Goal: Information Seeking & Learning: Learn about a topic

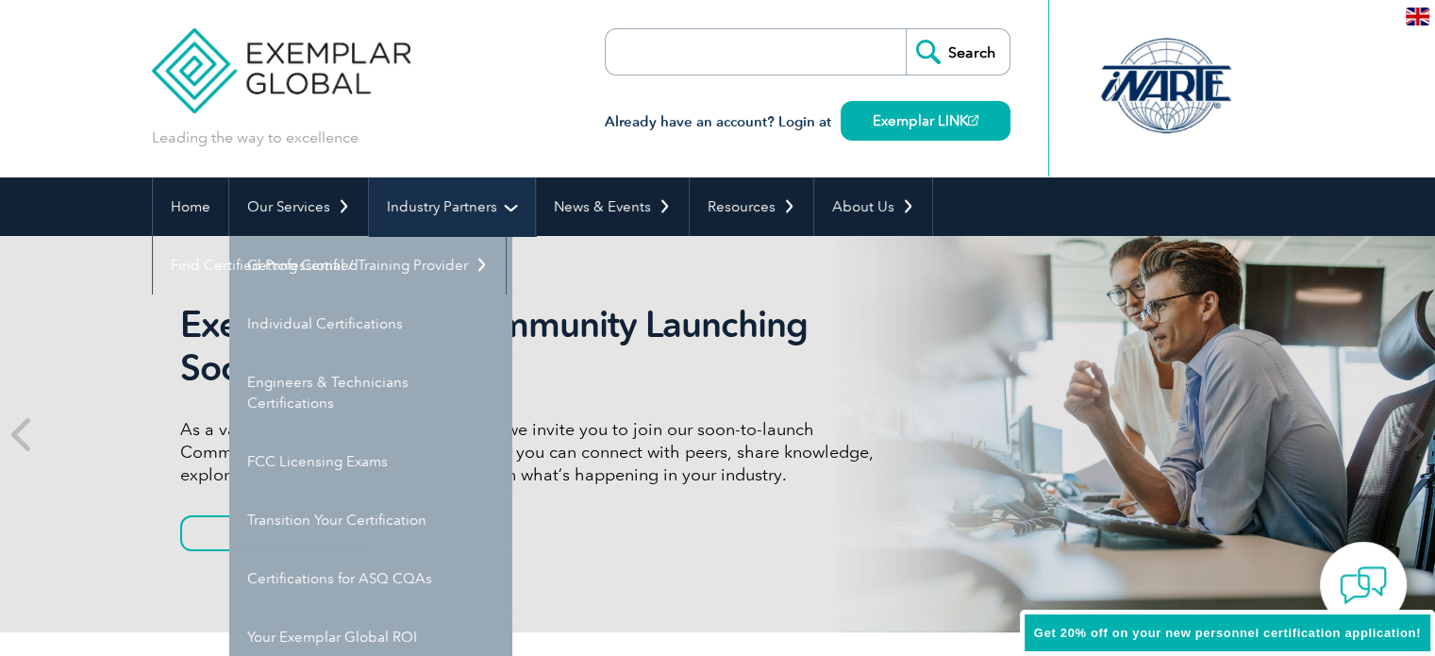
click at [505, 213] on link "Industry Partners" at bounding box center [452, 206] width 166 height 58
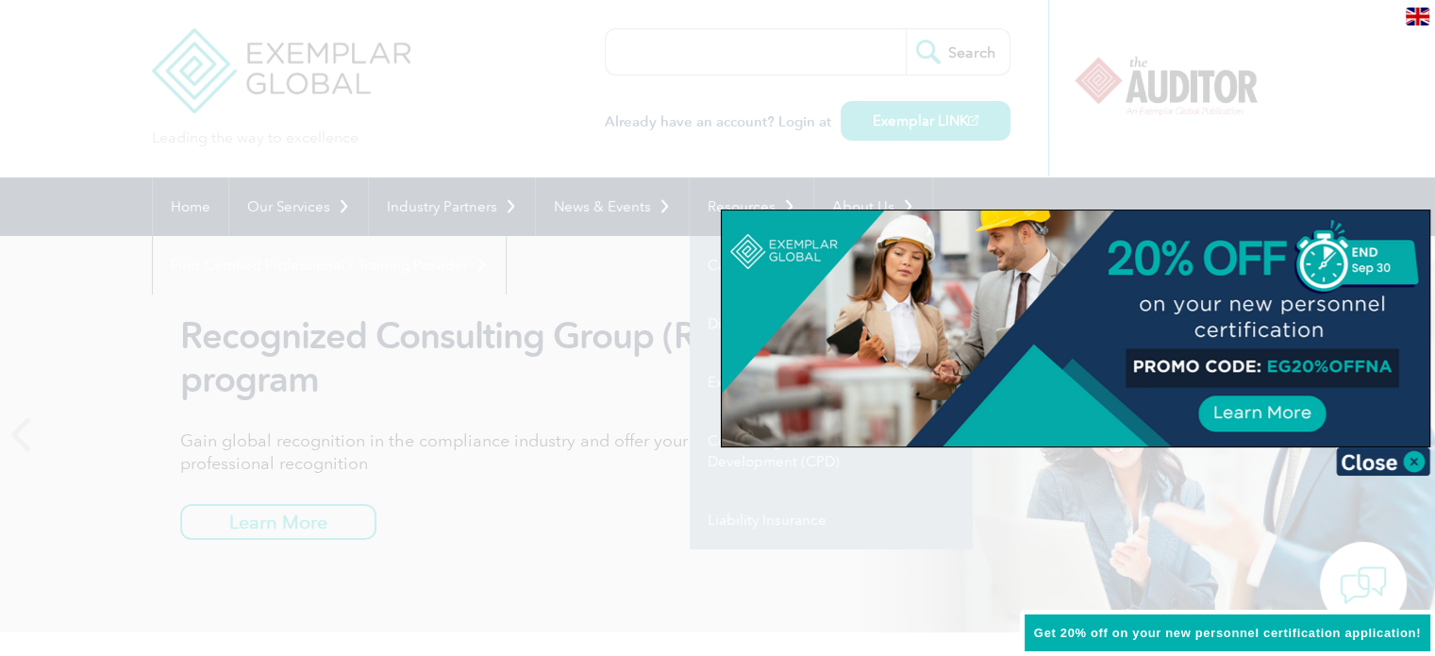
click at [1274, 137] on div at bounding box center [717, 328] width 1435 height 656
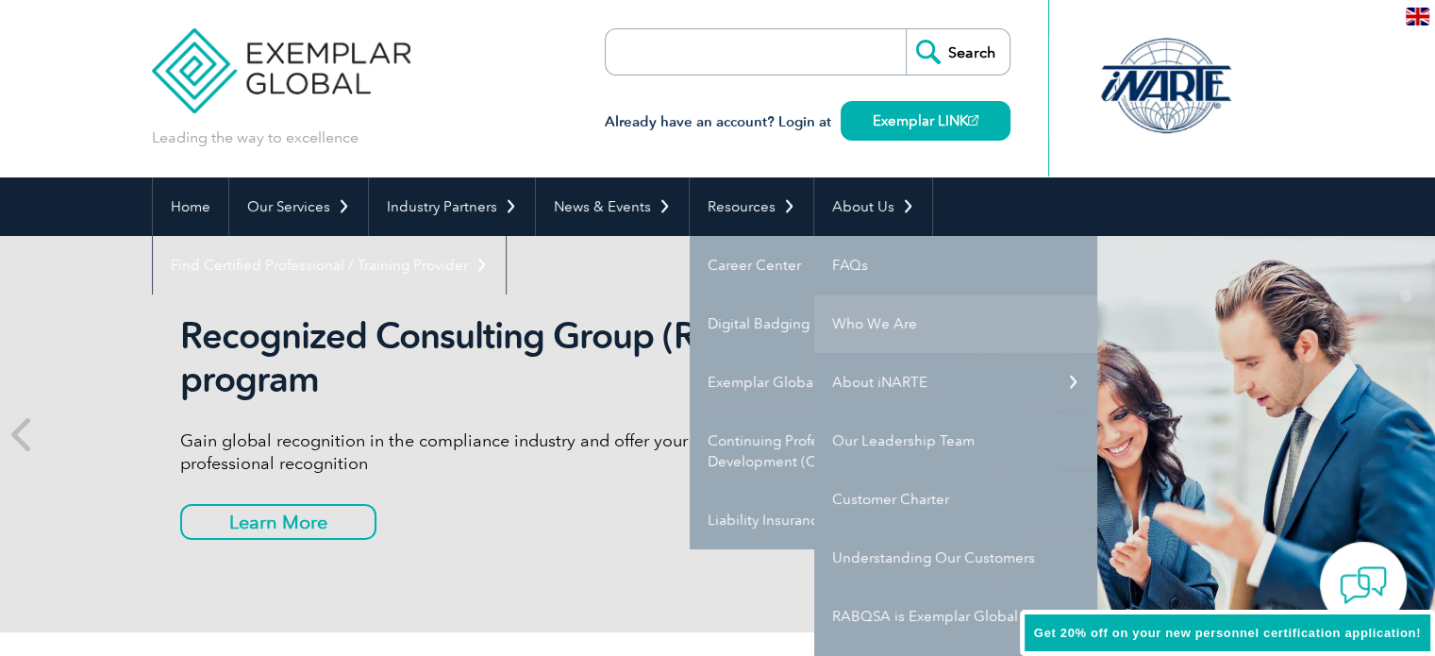
click at [881, 320] on link "Who We Are" at bounding box center [955, 323] width 283 height 58
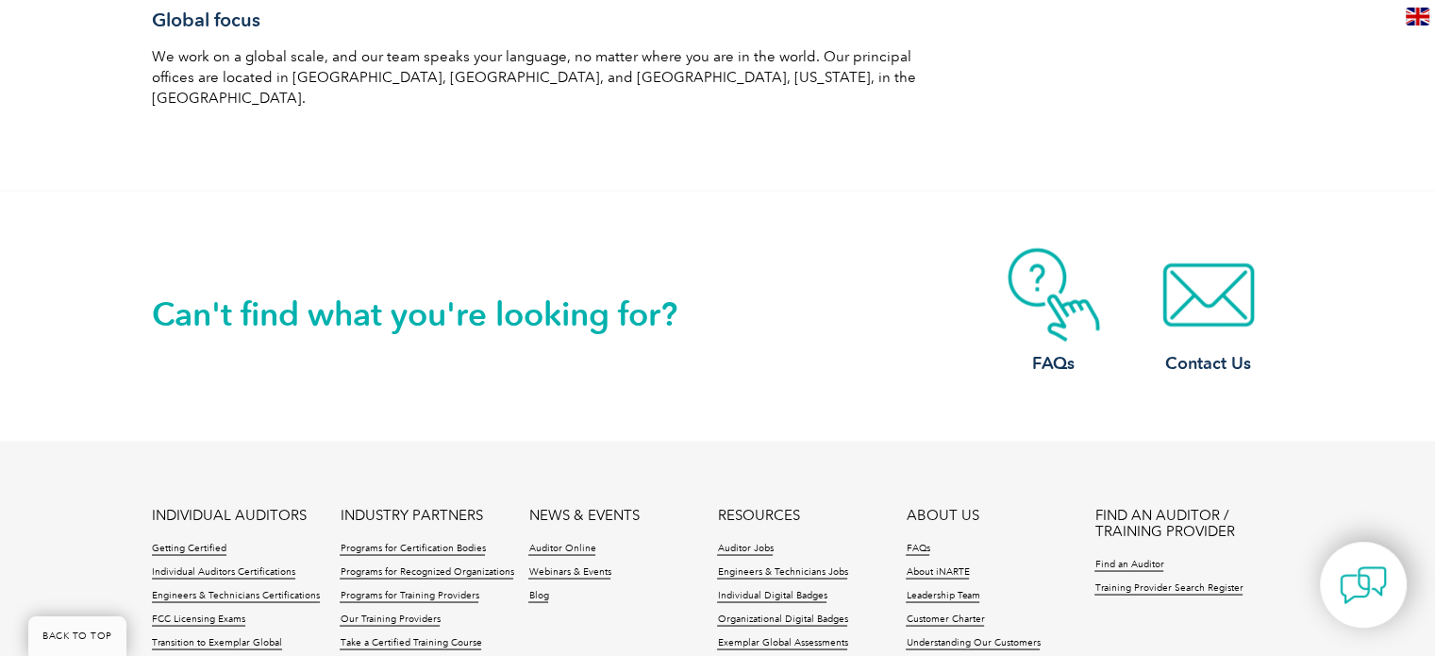
scroll to position [3302, 0]
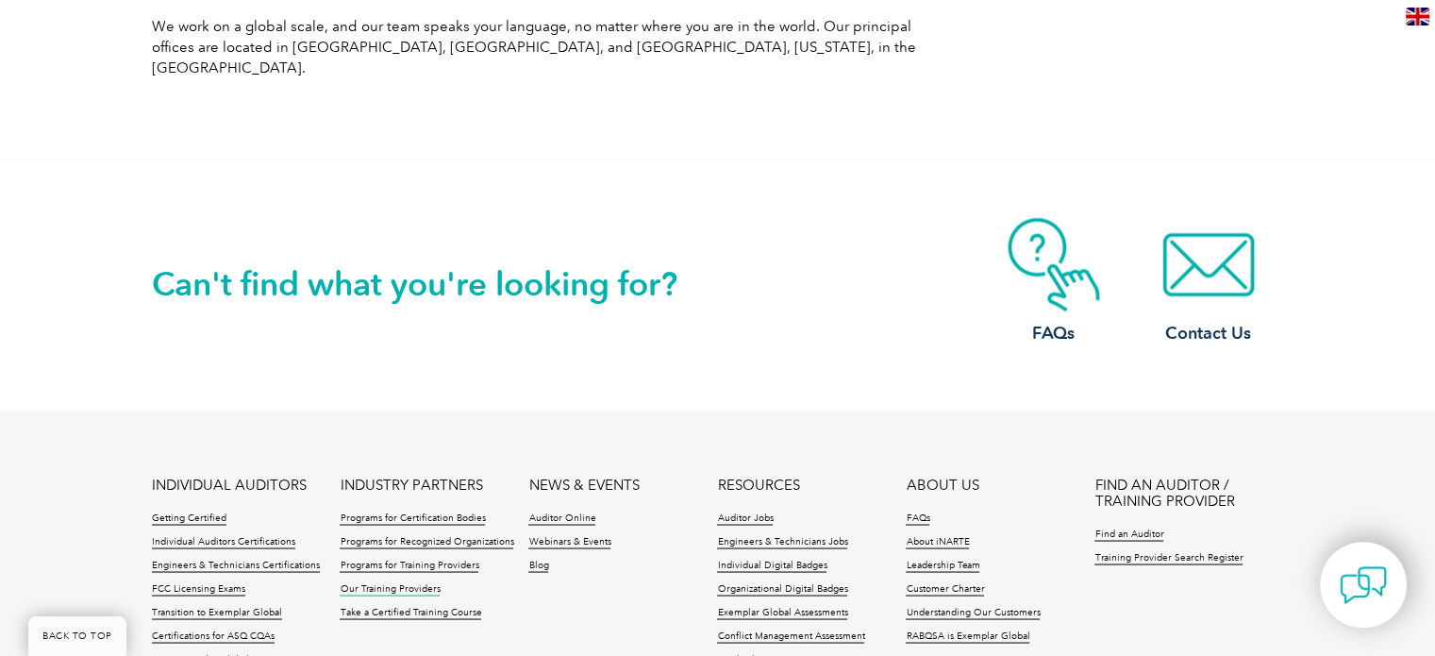
click at [376, 582] on link "Our Training Providers" at bounding box center [390, 588] width 100 height 13
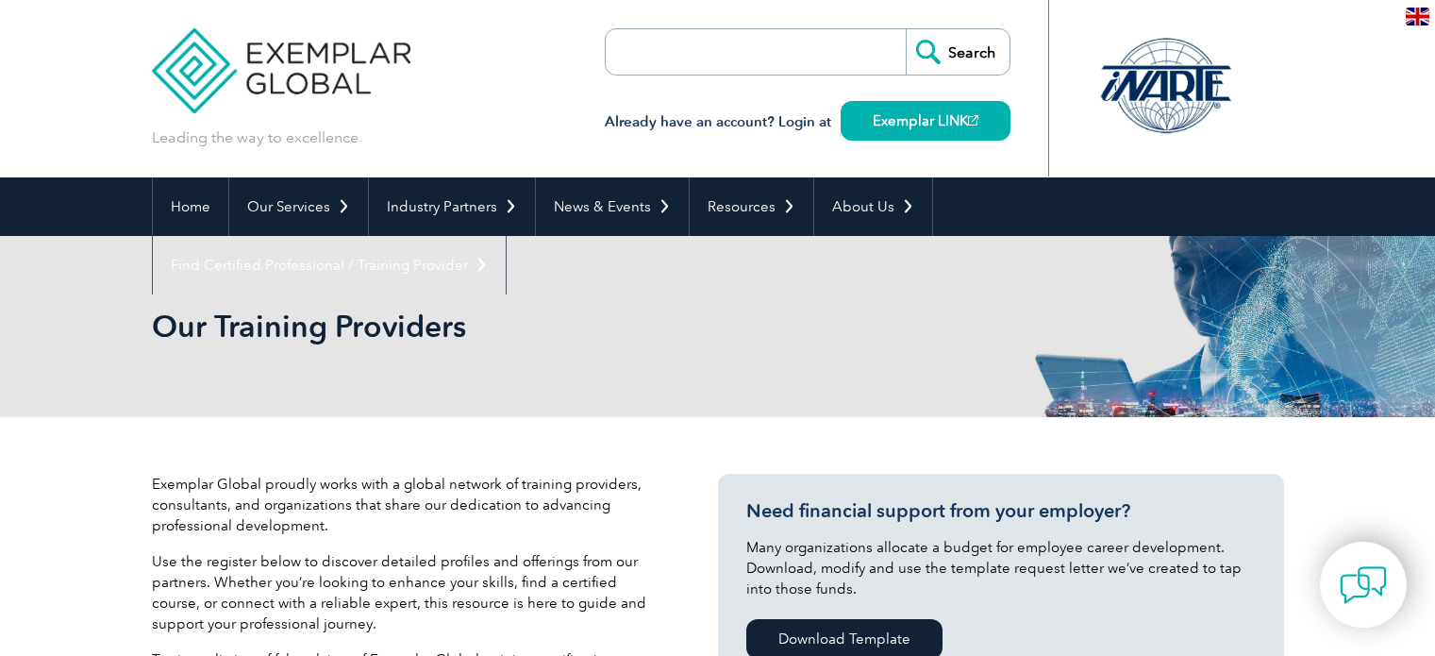
scroll to position [158, 0]
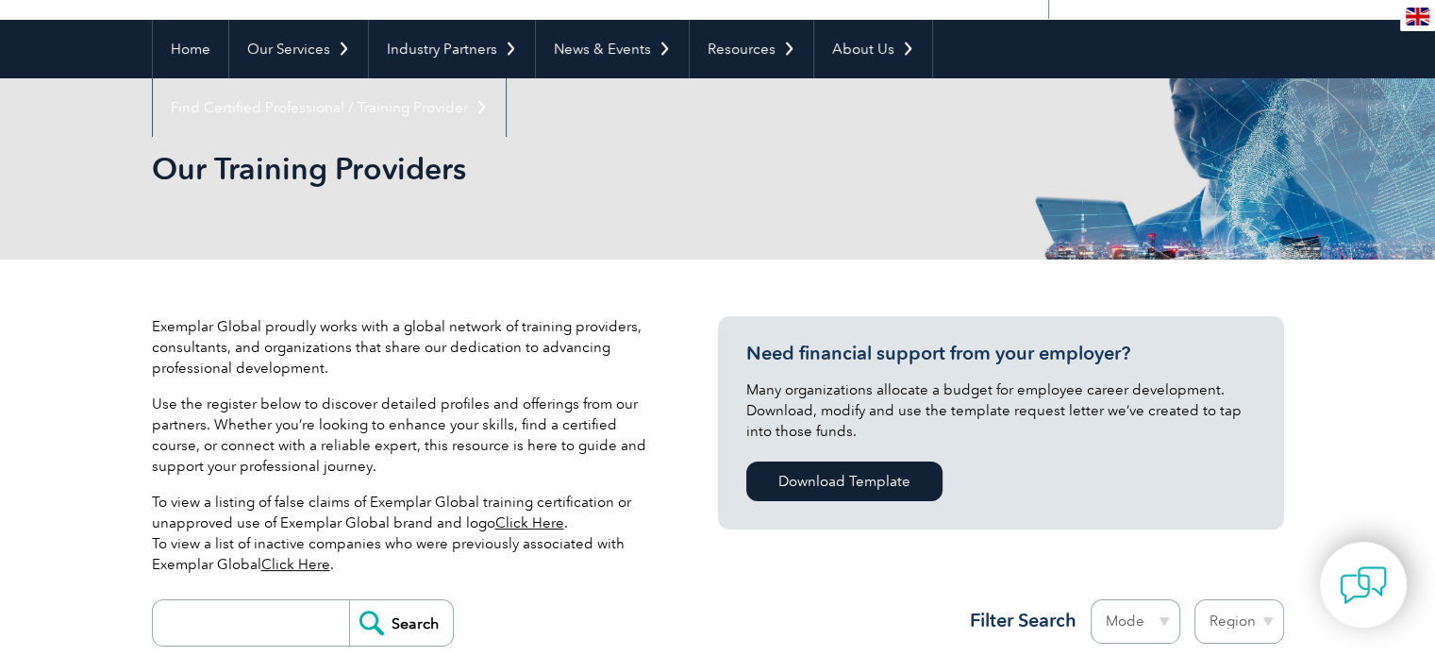
click at [539, 526] on link "Click Here" at bounding box center [529, 522] width 69 height 17
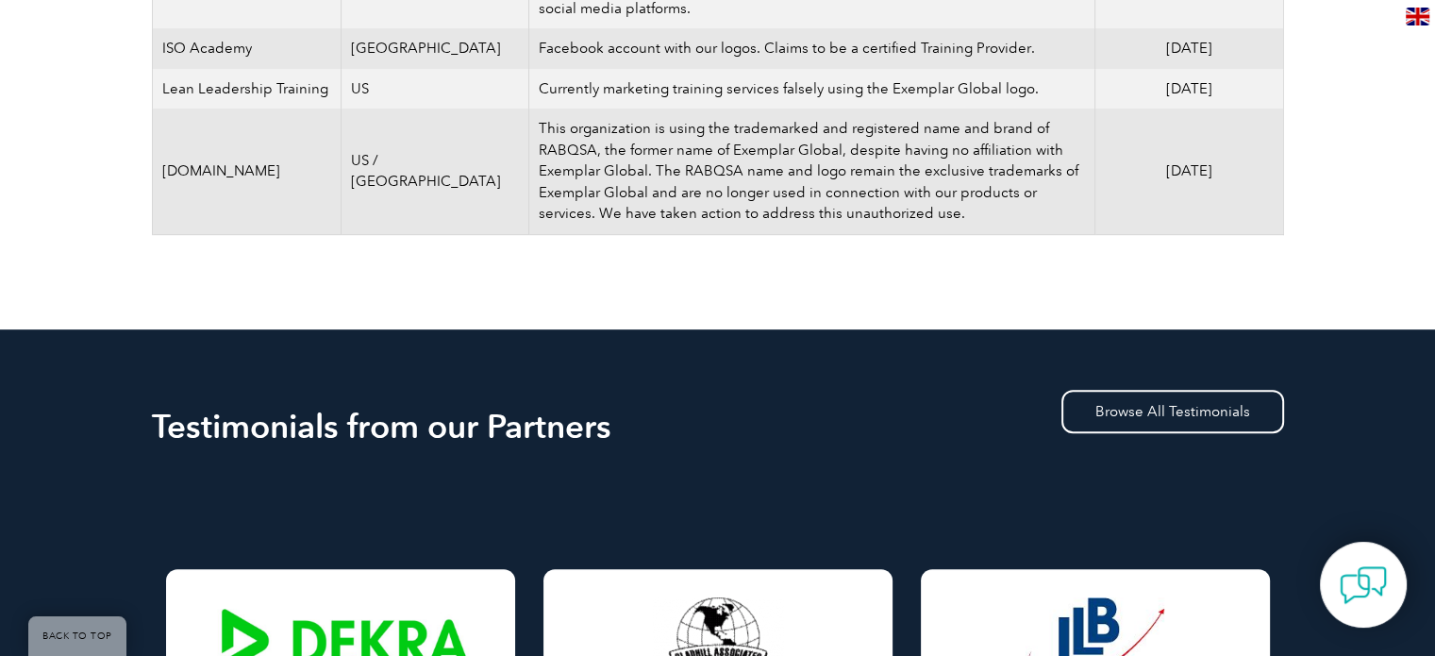
scroll to position [1227, 0]
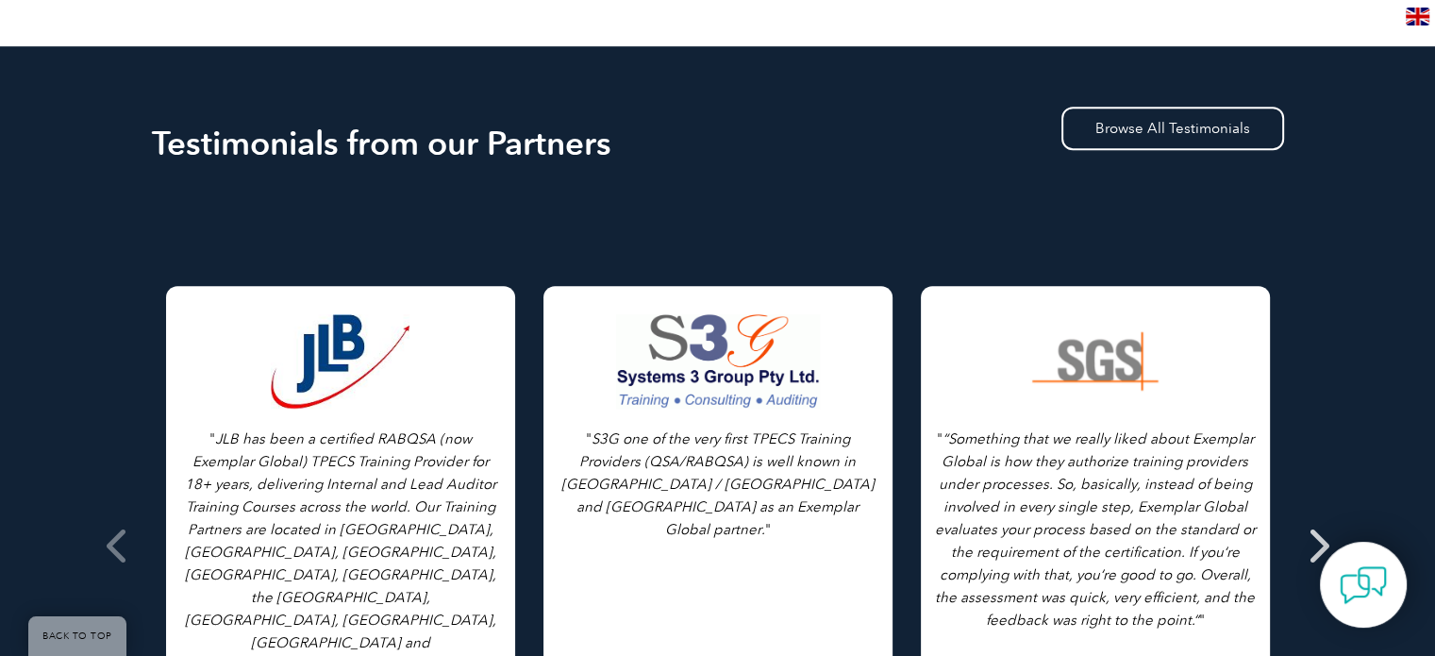
click at [1317, 545] on icon at bounding box center [1318, 545] width 24 height 0
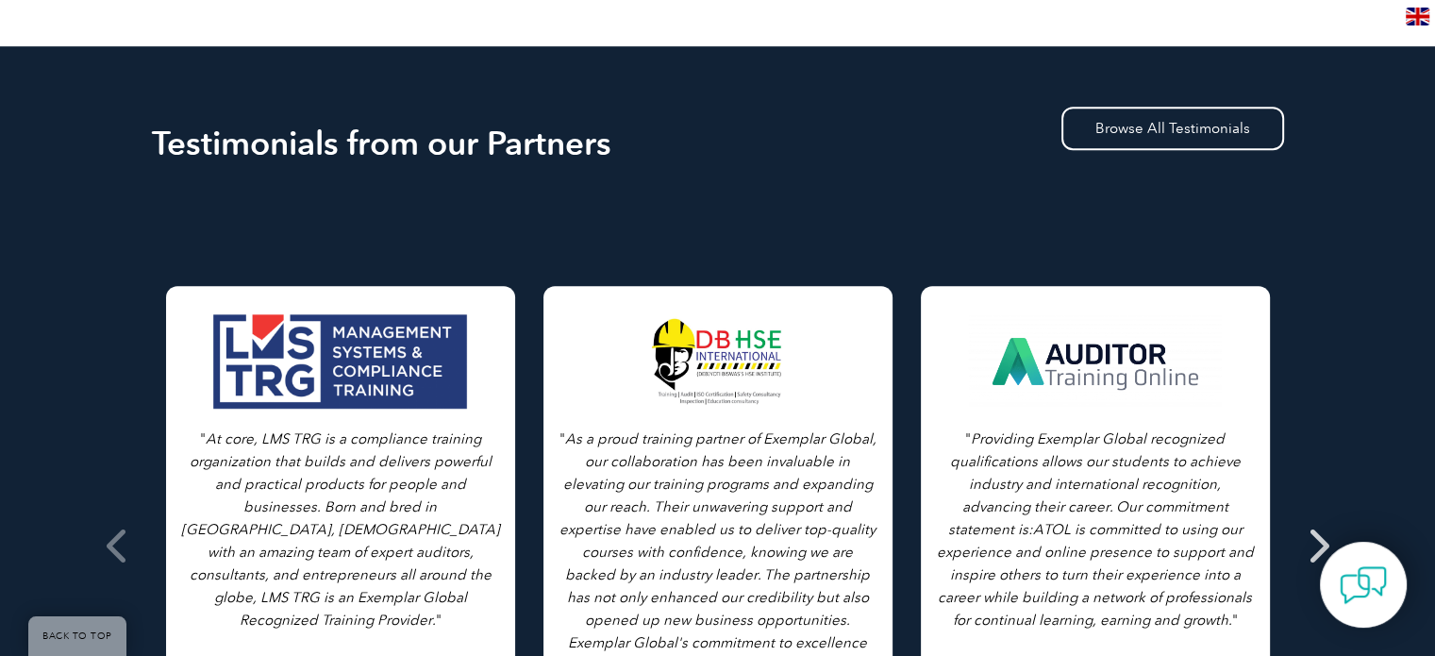
click at [1318, 545] on icon at bounding box center [1318, 545] width 24 height 0
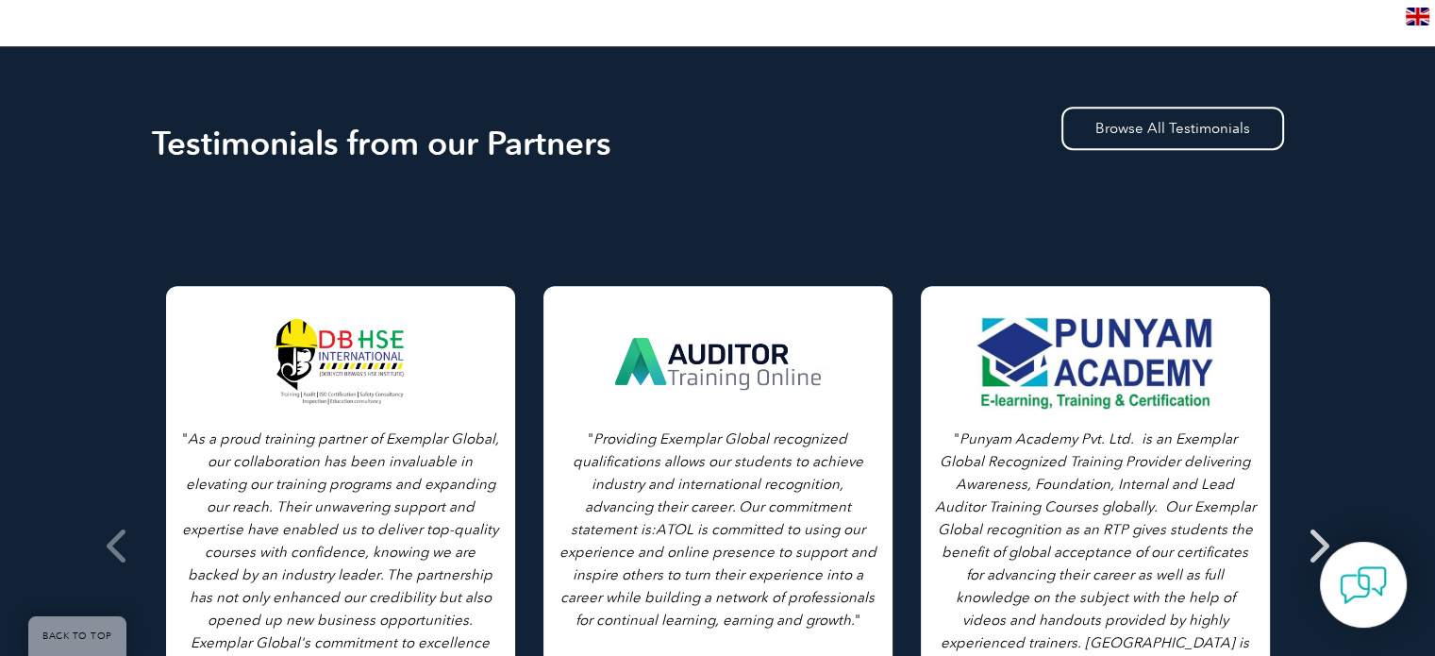
click at [1318, 545] on icon at bounding box center [1318, 545] width 24 height 0
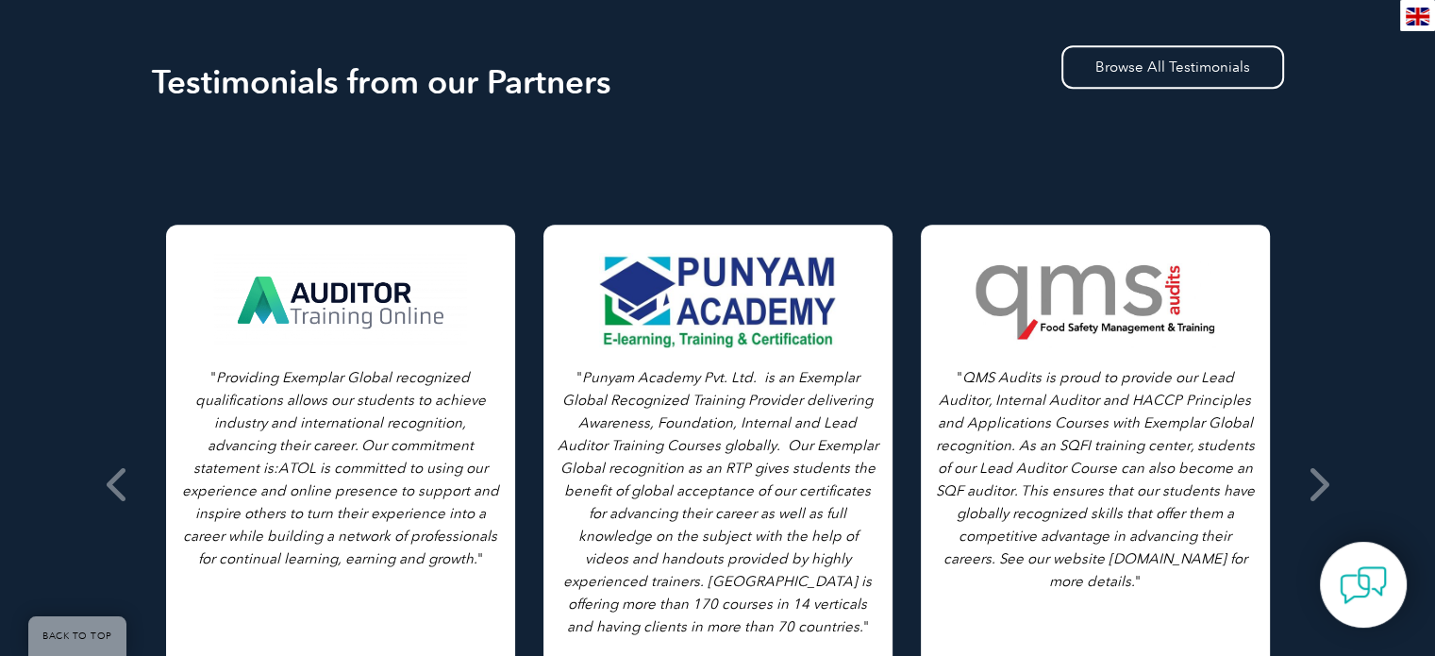
scroll to position [1321, 0]
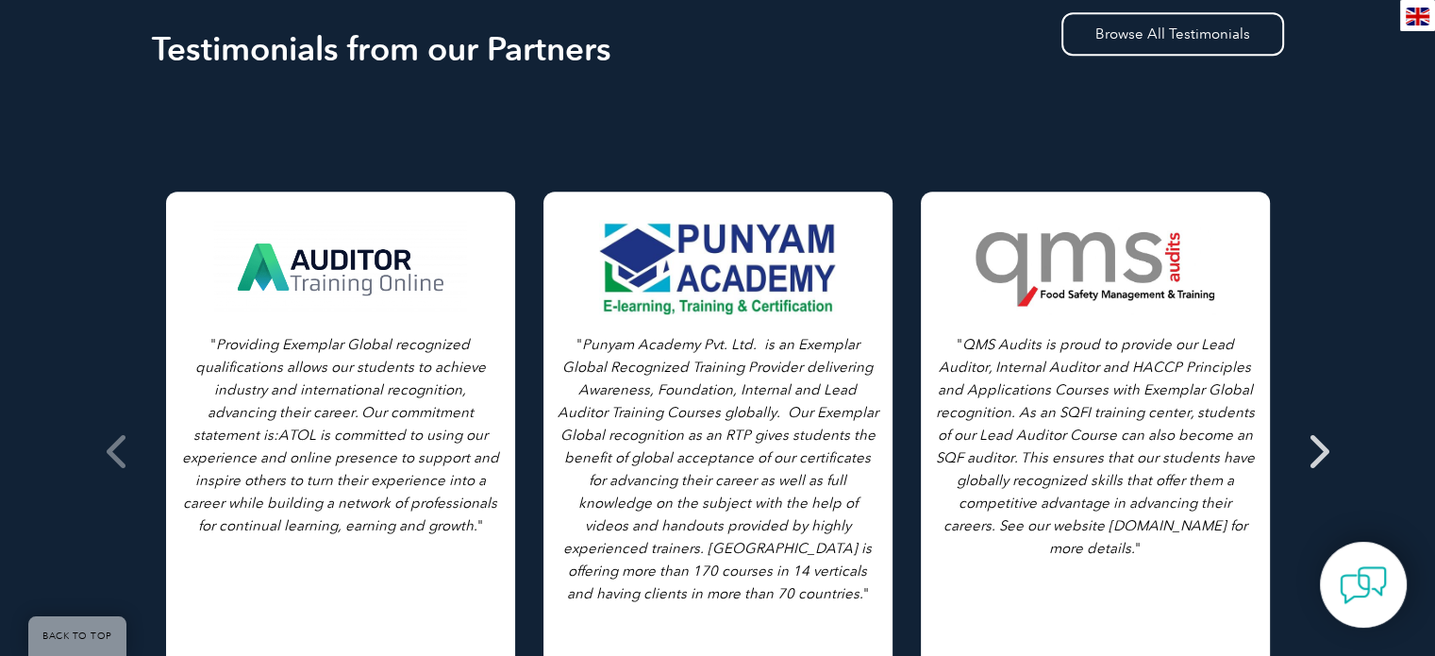
click at [1312, 451] on icon at bounding box center [1318, 451] width 24 height 0
click at [1328, 442] on span at bounding box center [1317, 451] width 46 height 708
click at [1323, 451] on icon at bounding box center [1318, 451] width 24 height 0
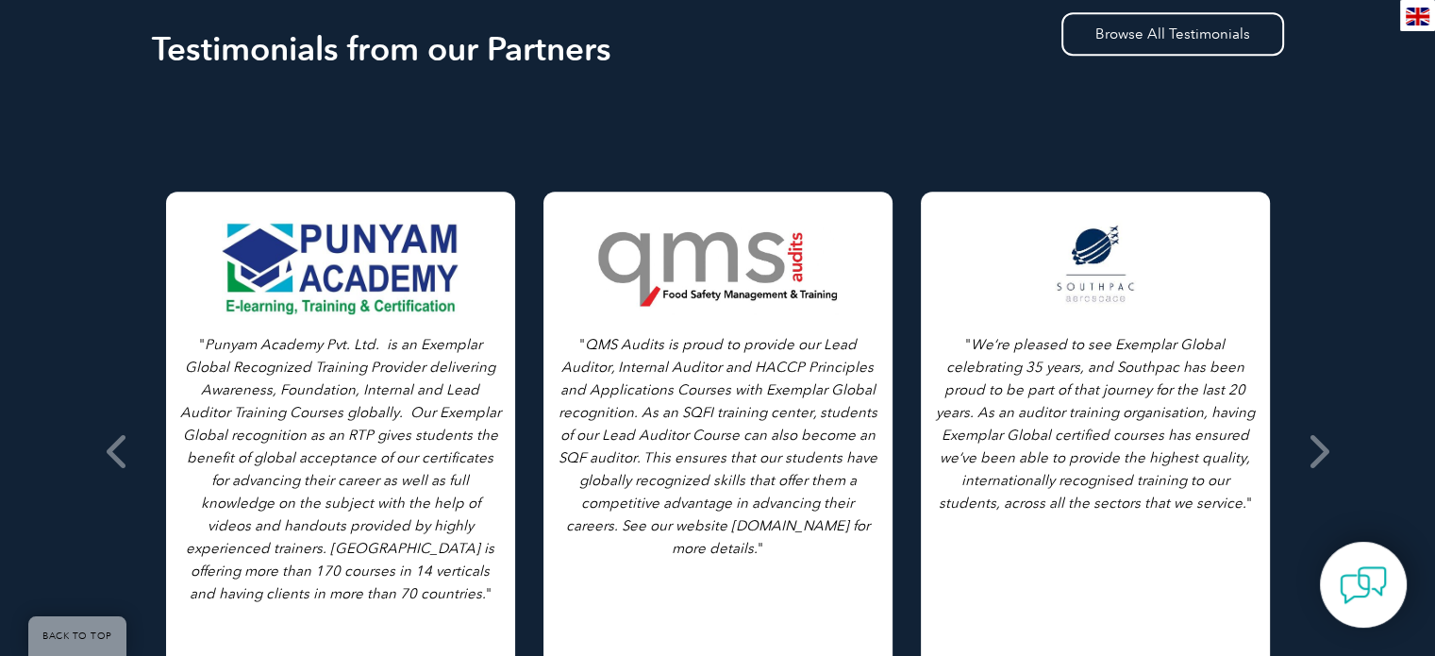
click at [1351, 372] on div "Testimonials from our Partners Browse All Testimonials " As we all know, in eve…" at bounding box center [717, 411] width 1435 height 919
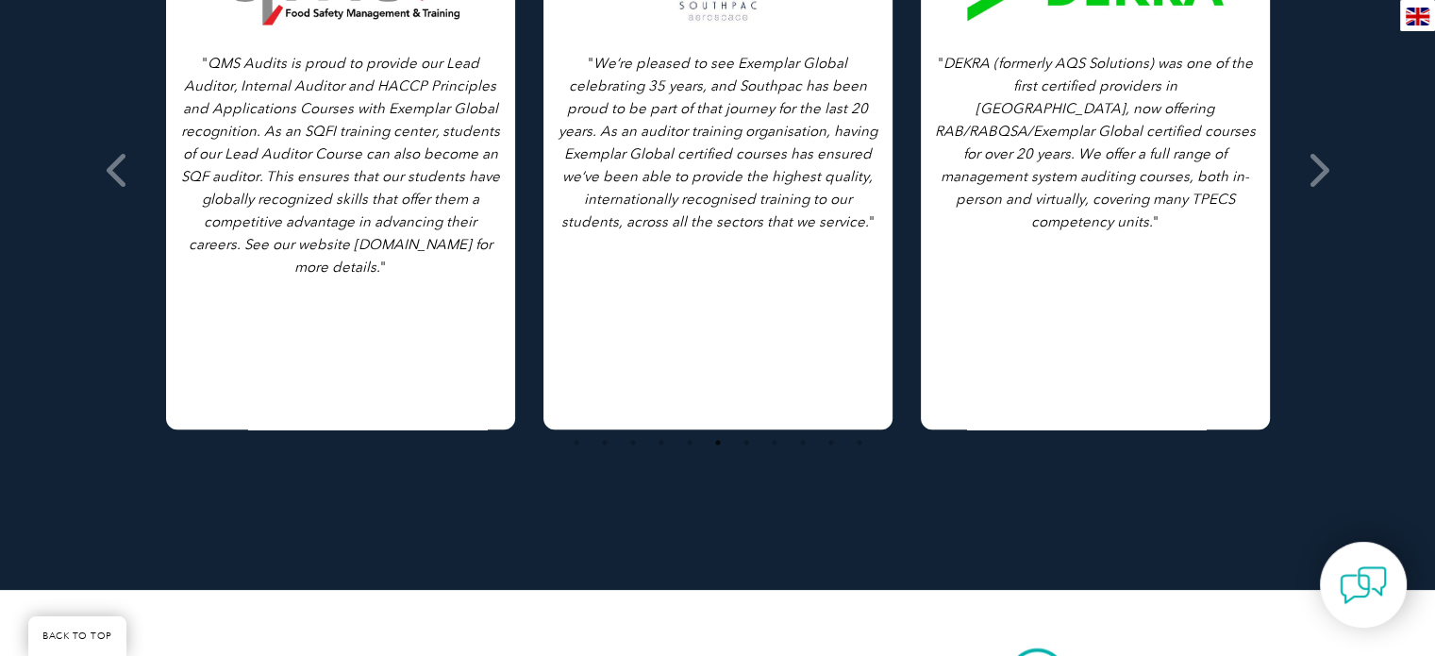
scroll to position [1415, 0]
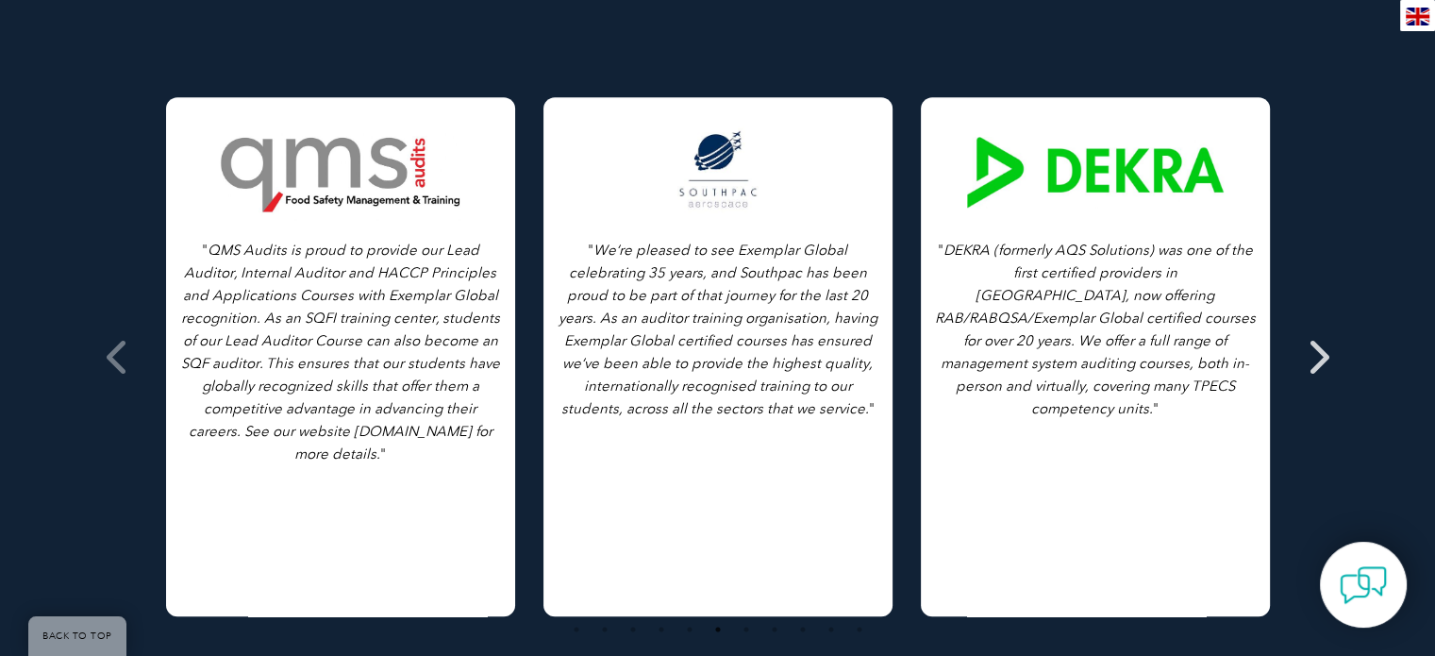
click at [1322, 357] on icon at bounding box center [1318, 357] width 24 height 0
click at [1320, 357] on icon at bounding box center [1318, 357] width 24 height 0
click at [1317, 357] on icon at bounding box center [1318, 357] width 24 height 0
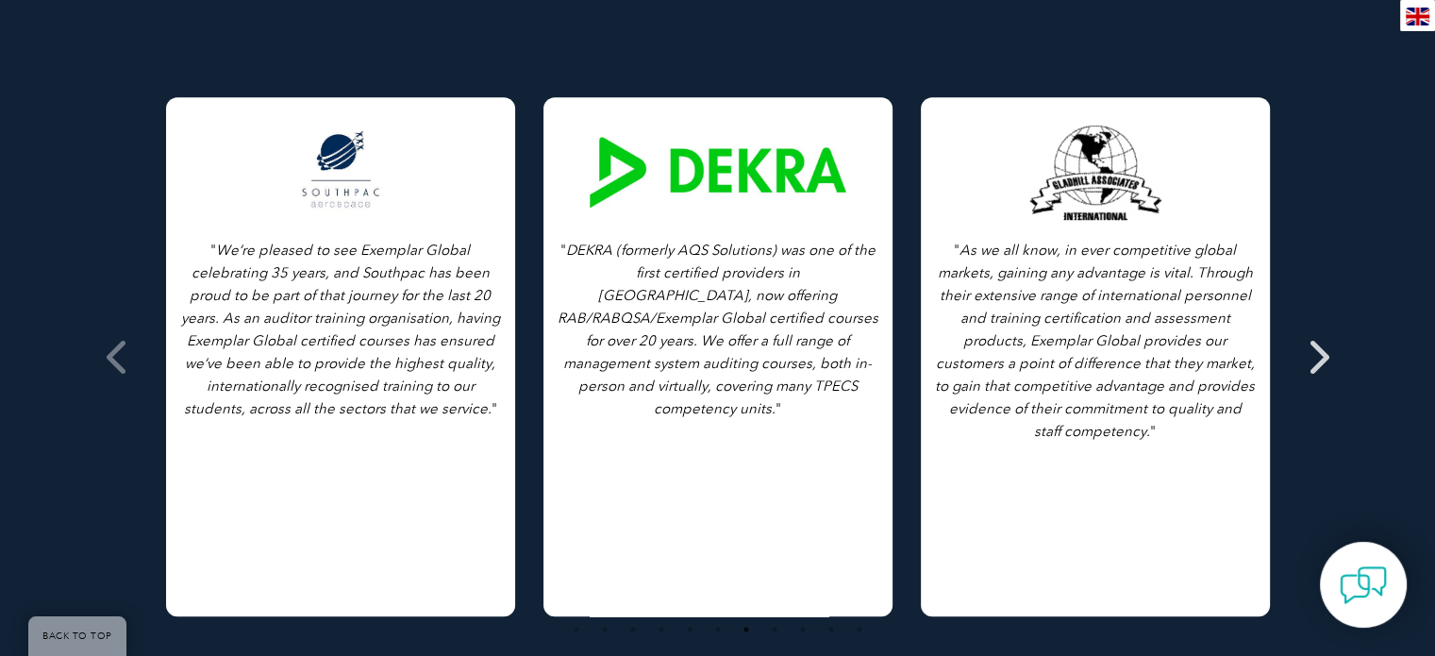
click at [1317, 357] on icon at bounding box center [1318, 357] width 24 height 0
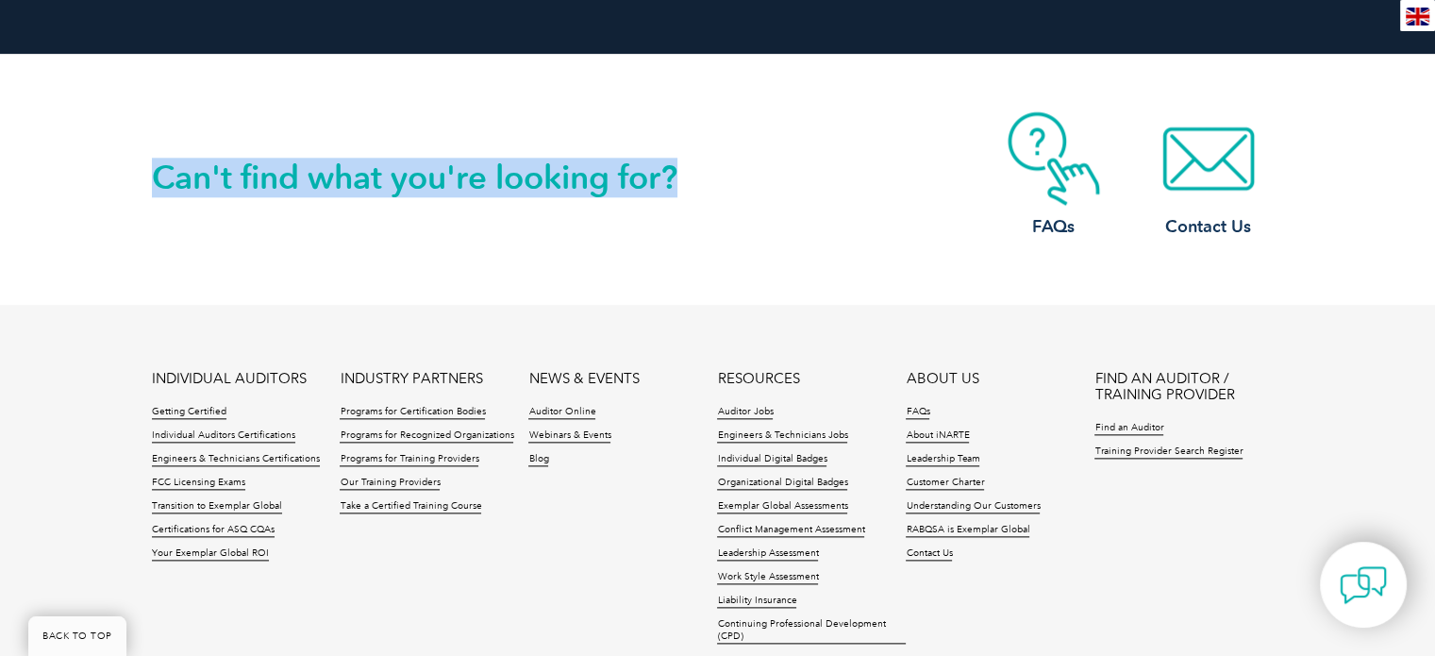
scroll to position [2170, 0]
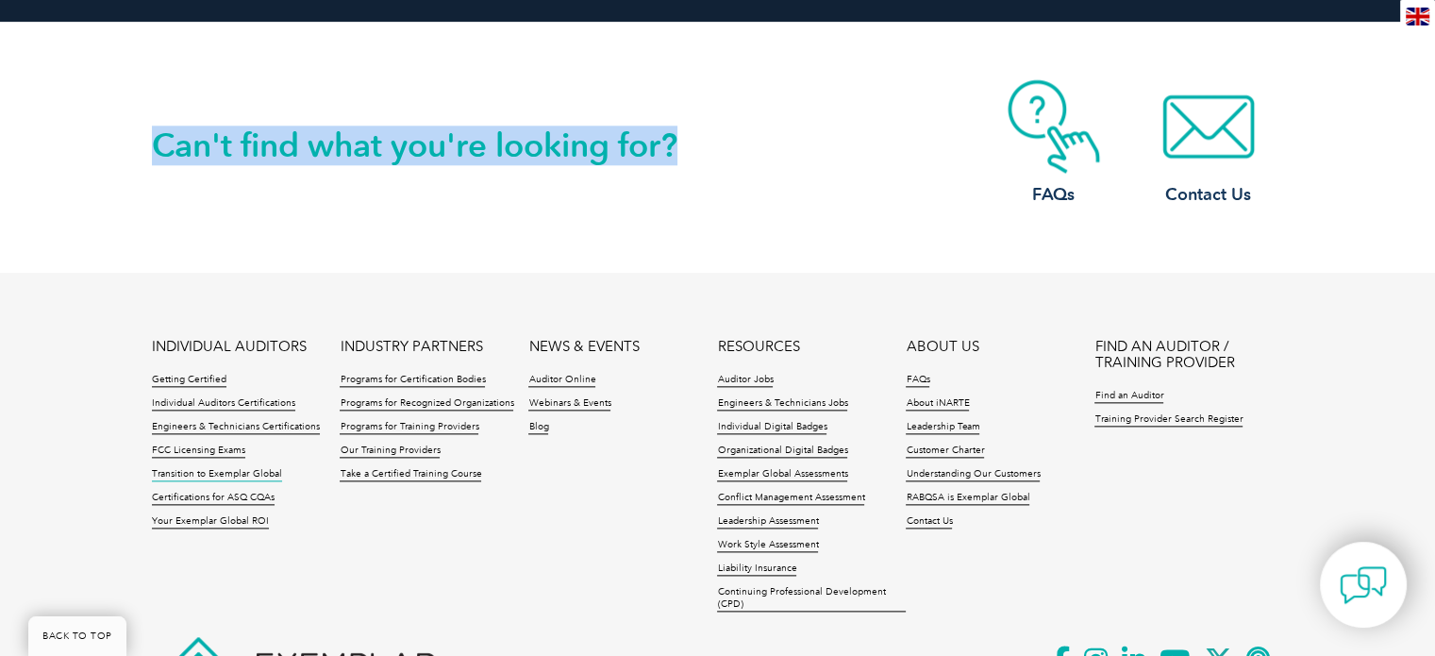
click at [225, 469] on link "Transition to Exemplar Global" at bounding box center [217, 474] width 130 height 13
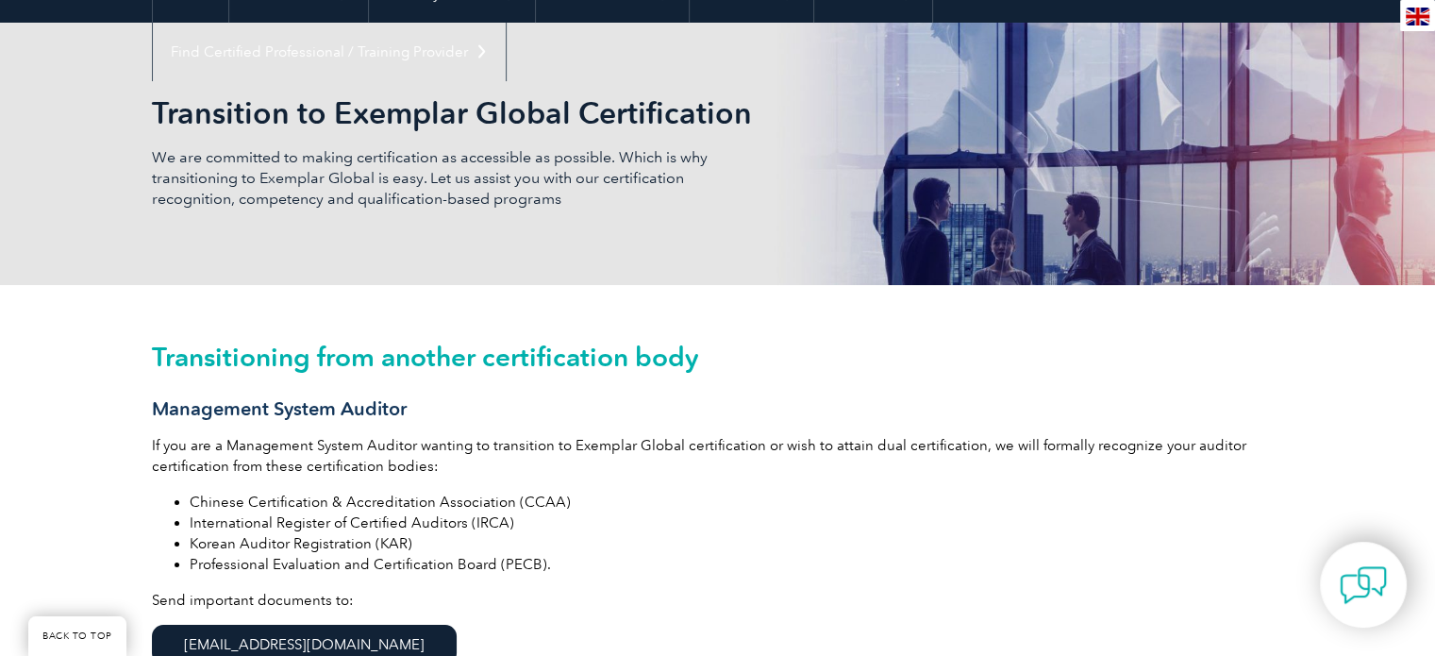
scroll to position [283, 0]
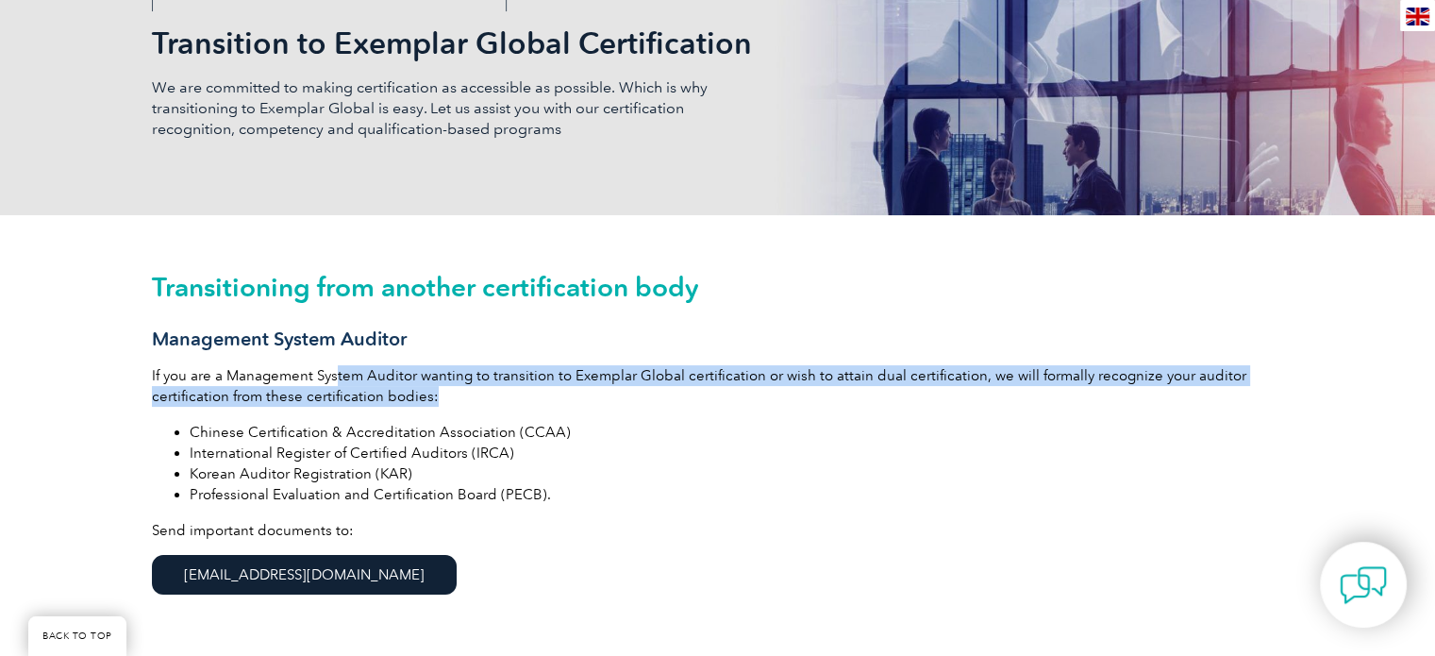
drag, startPoint x: 338, startPoint y: 376, endPoint x: 576, endPoint y: 389, distance: 239.1
click at [576, 389] on p "If you are a Management System Auditor wanting to transition to Exemplar Global…" at bounding box center [718, 386] width 1132 height 42
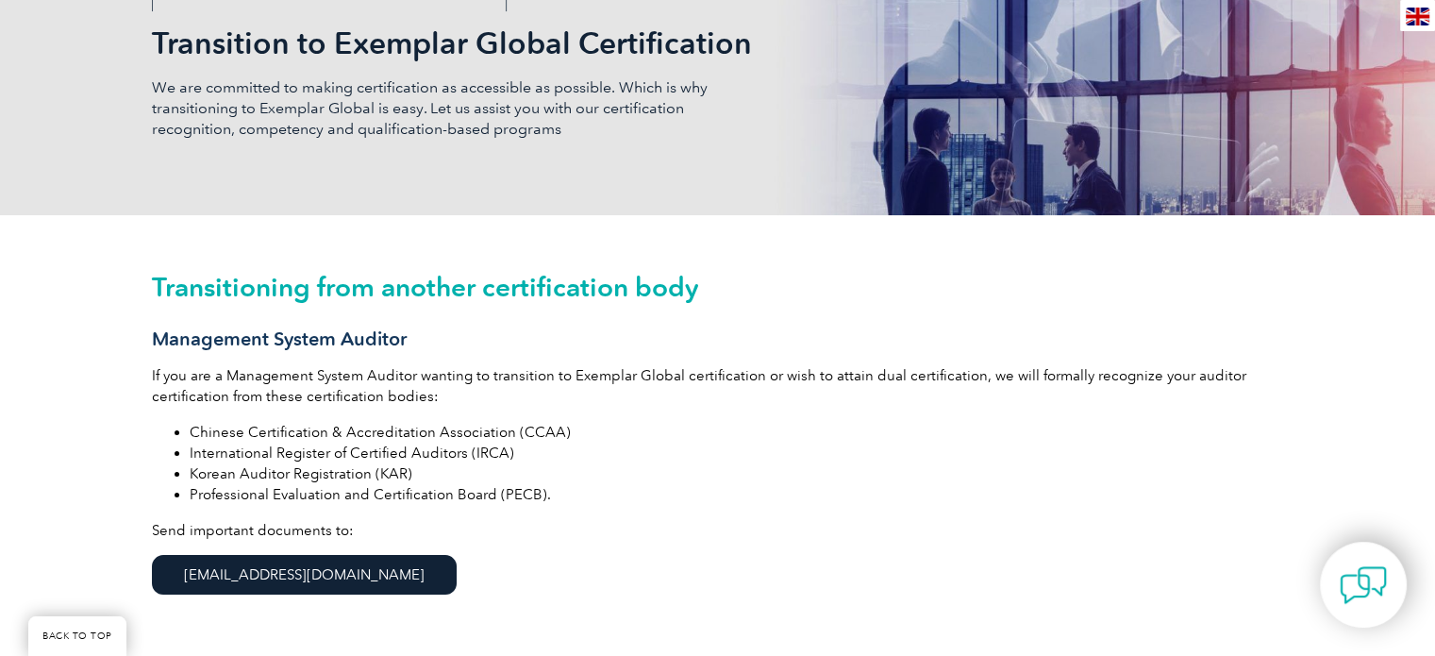
click at [637, 484] on li "Professional Evaluation and Certification Board (PECB)." at bounding box center [737, 494] width 1094 height 21
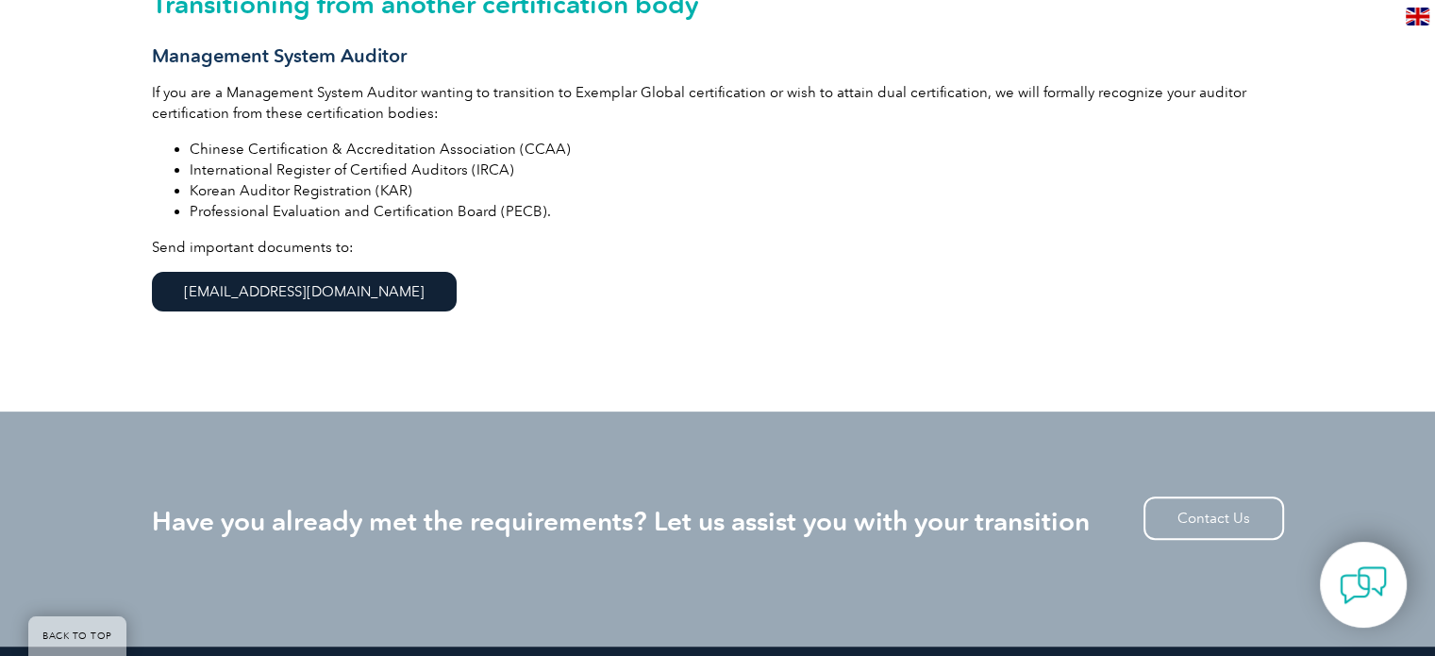
scroll to position [94, 0]
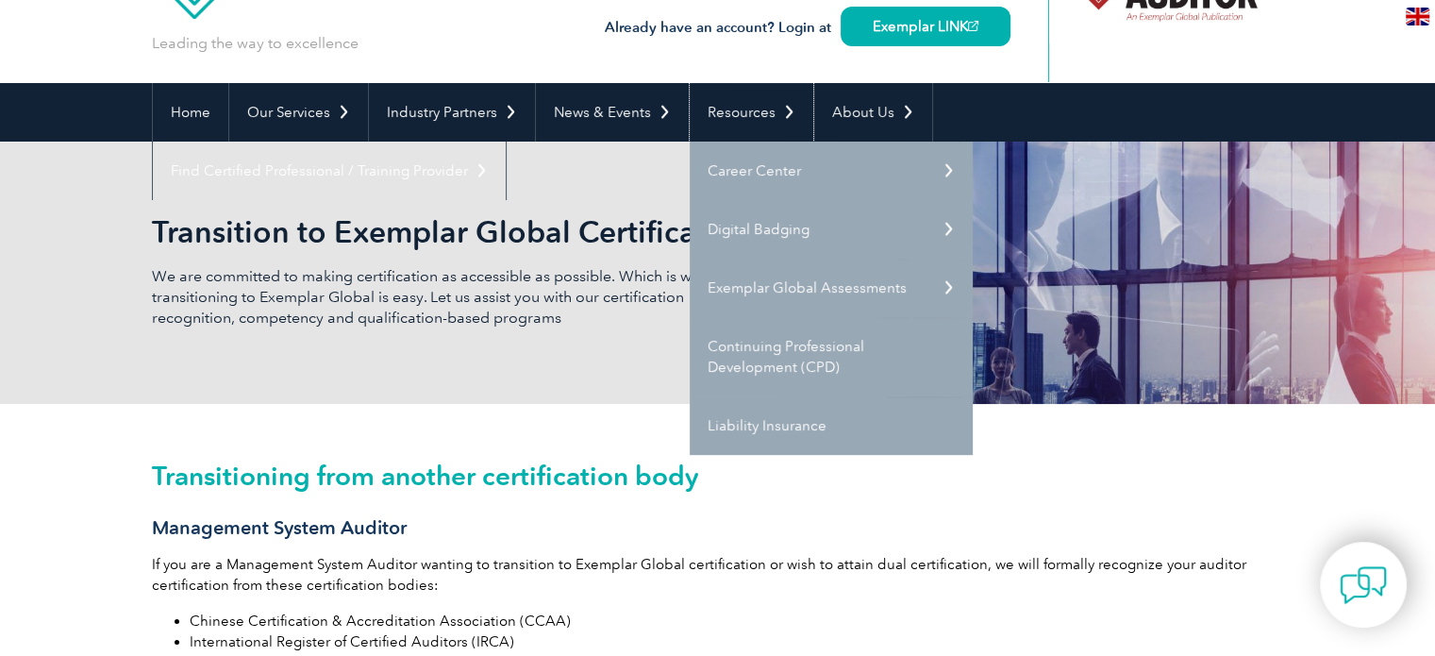
click at [779, 110] on link "Resources" at bounding box center [752, 112] width 124 height 58
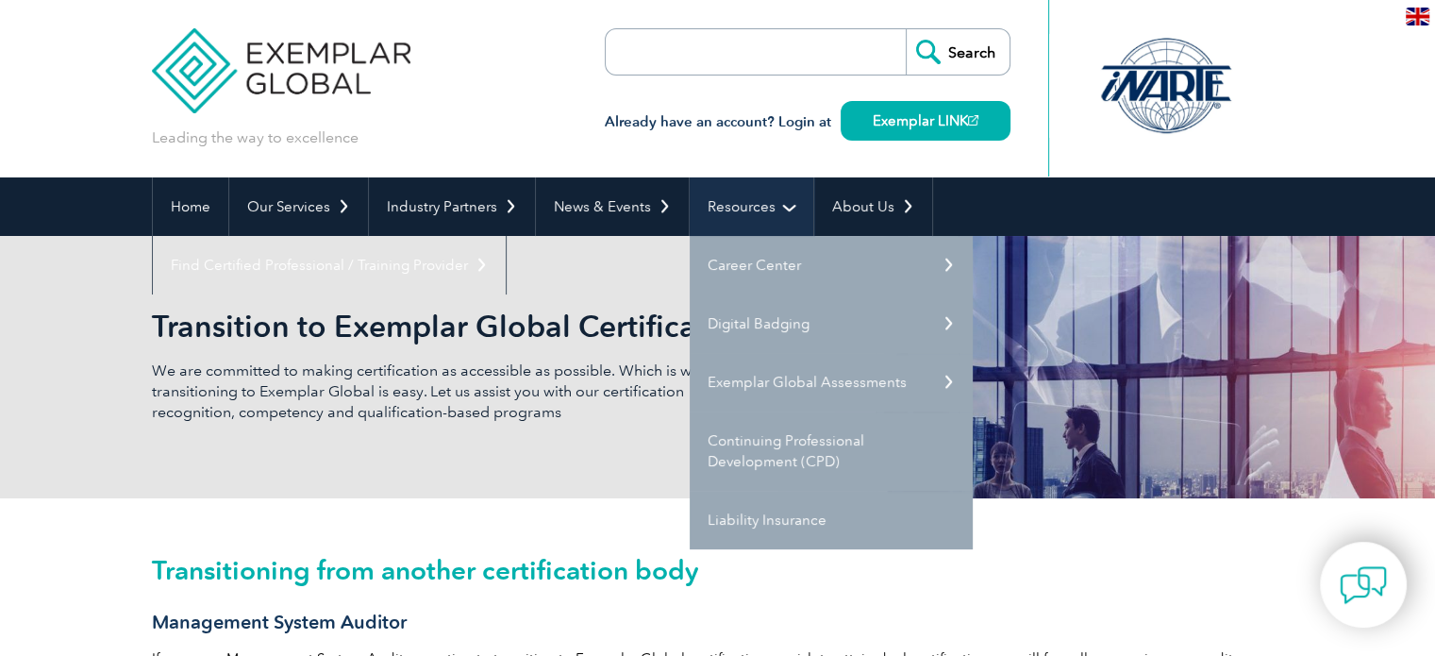
click at [774, 210] on link "Resources" at bounding box center [752, 206] width 124 height 58
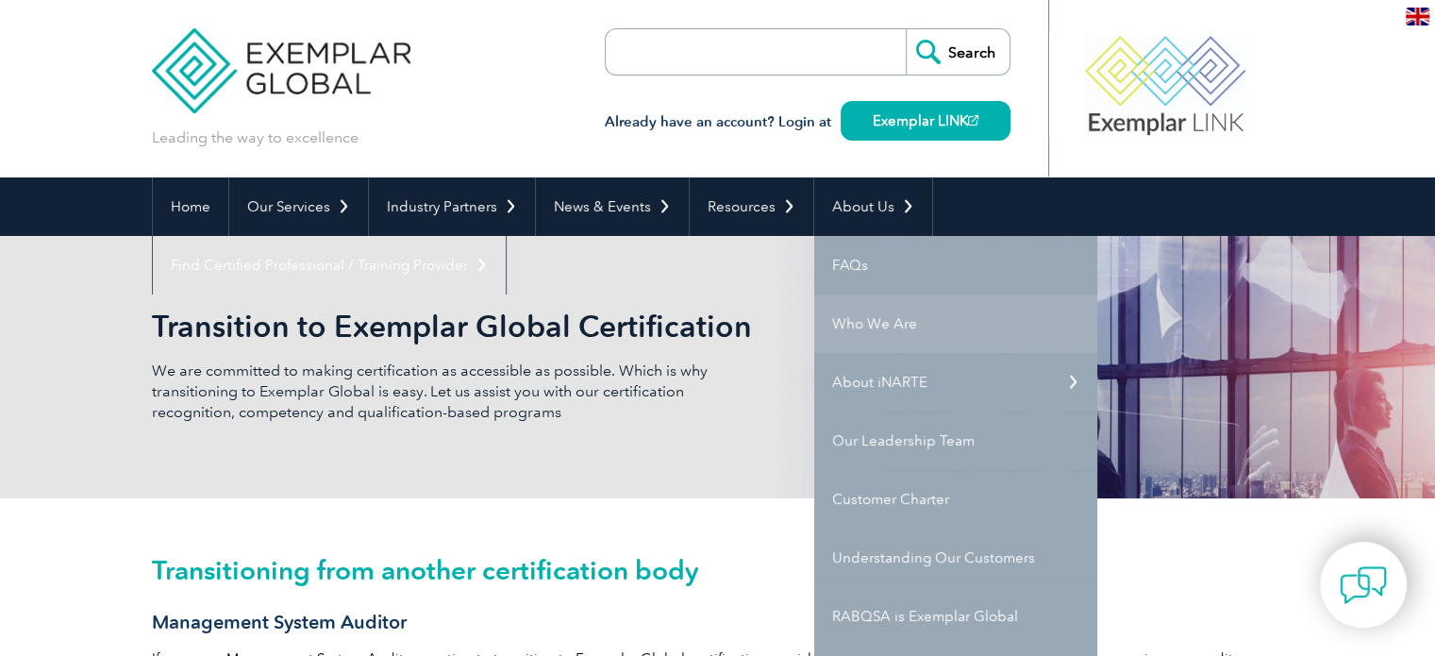
click at [888, 326] on link "Who We Are" at bounding box center [955, 323] width 283 height 58
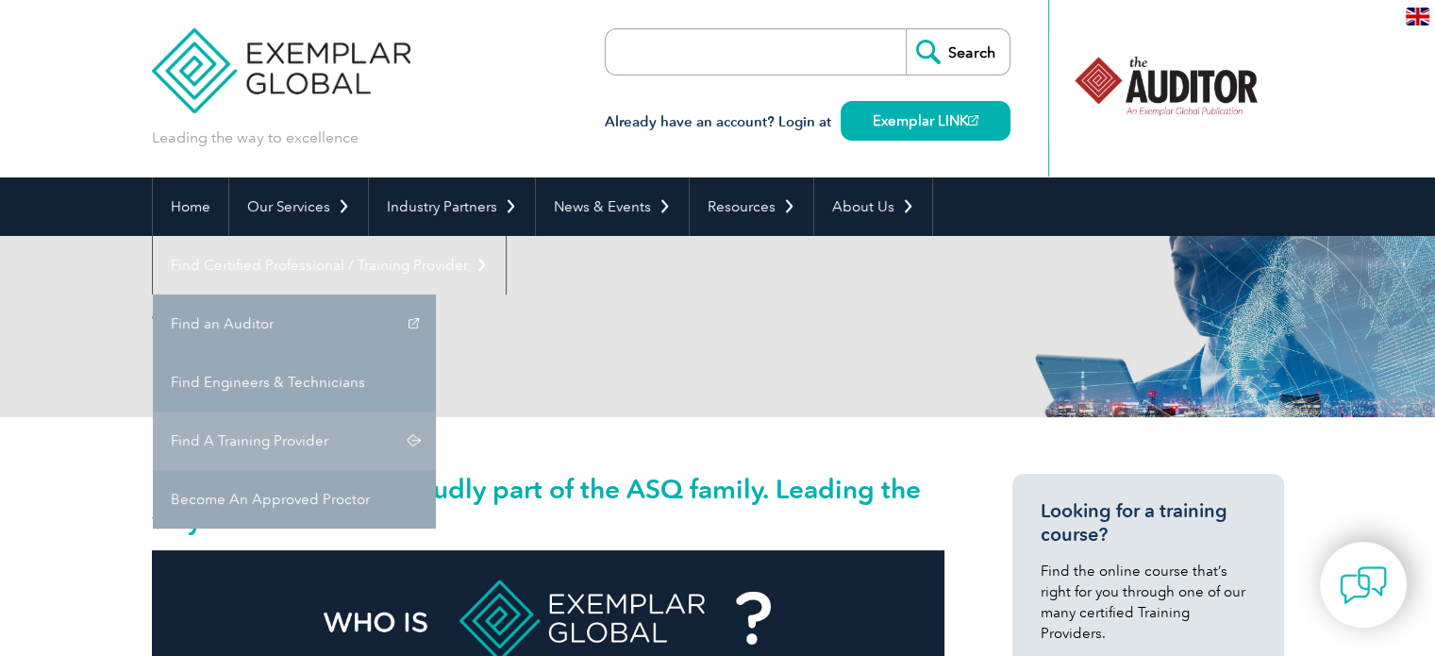
click at [436, 411] on link "Find A Training Provider" at bounding box center [294, 440] width 283 height 58
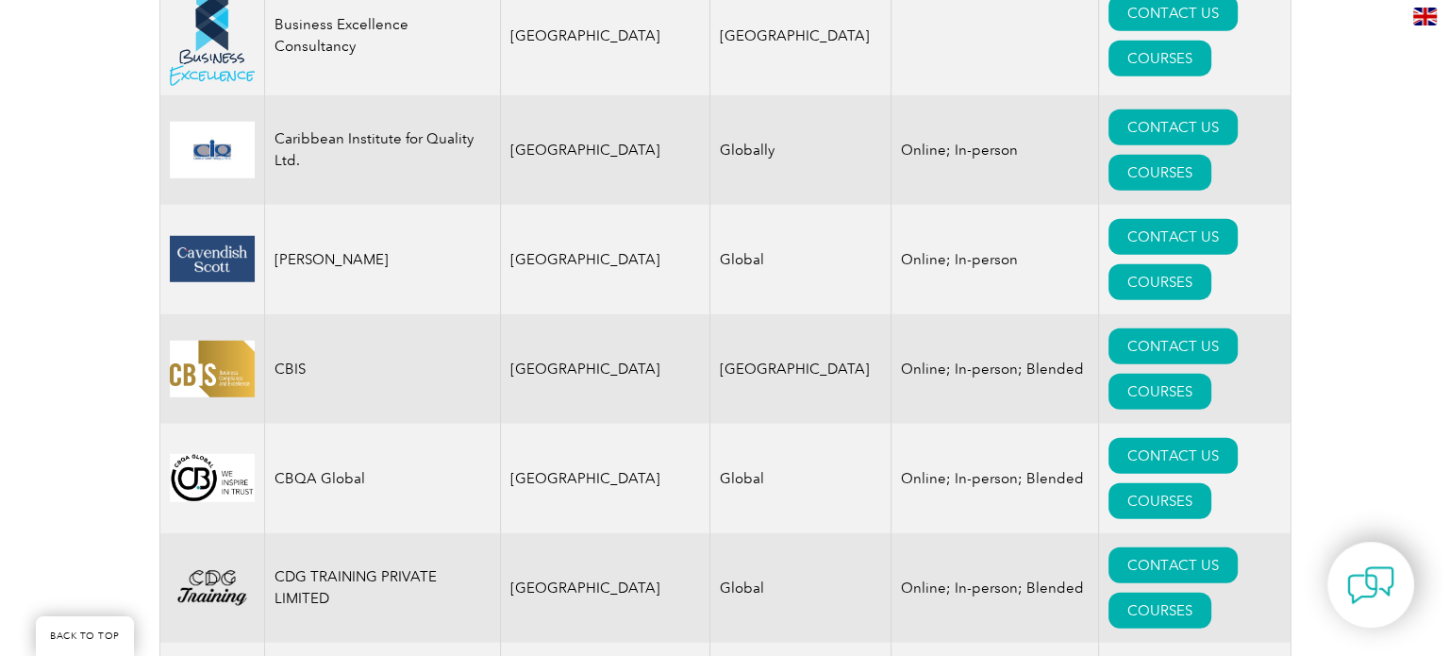
scroll to position [5284, 0]
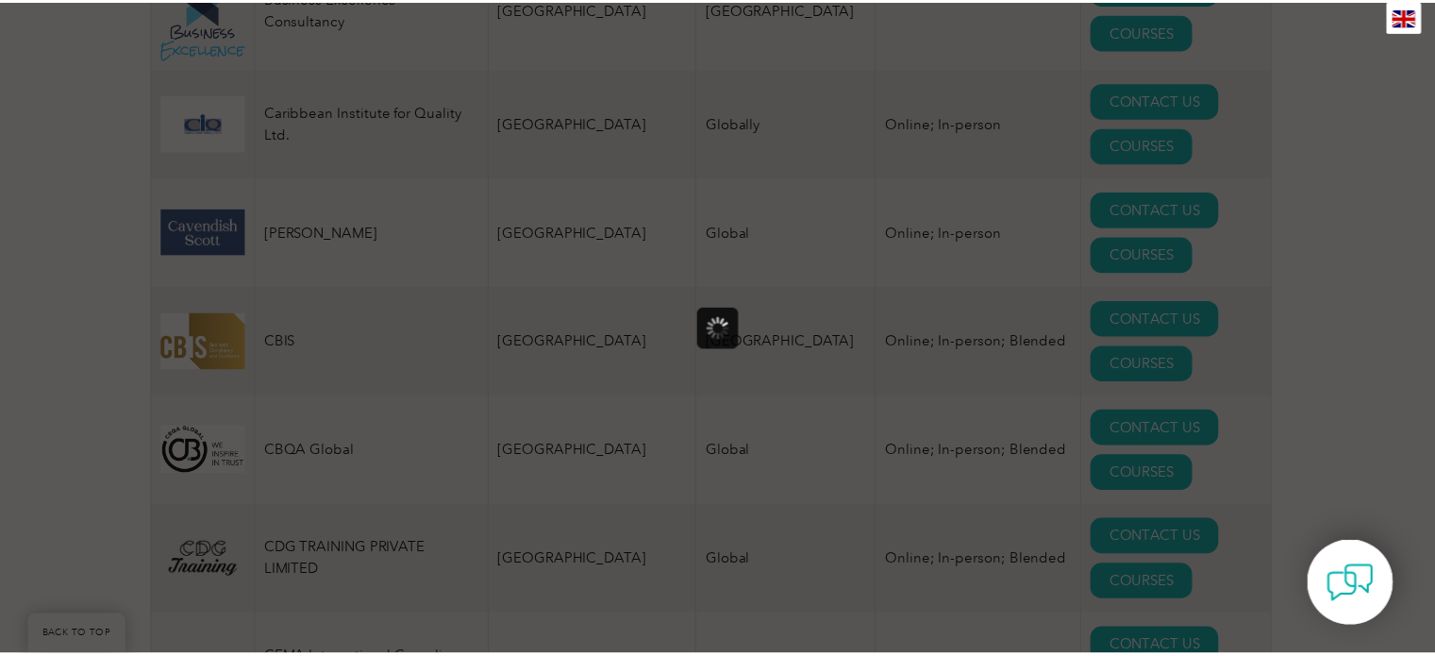
scroll to position [0, 0]
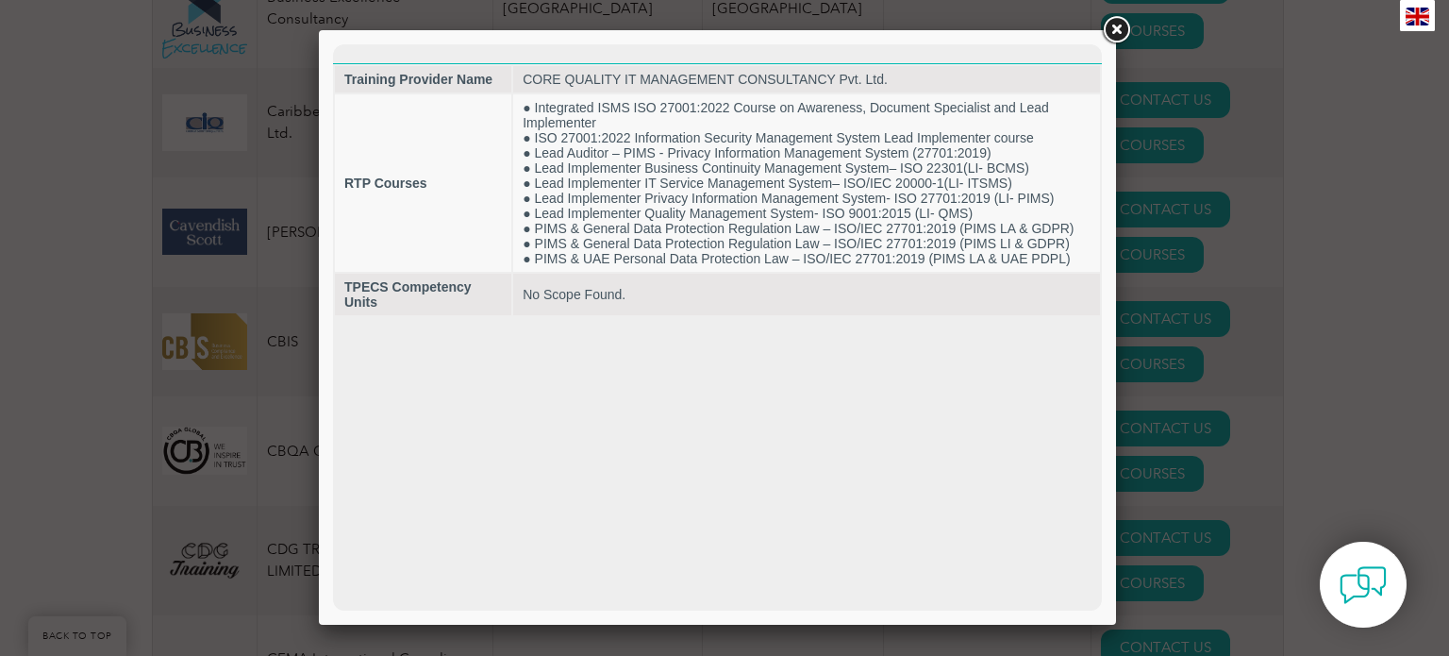
click at [1119, 31] on link at bounding box center [1116, 30] width 34 height 34
